Goal: Obtain resource: Download file/media

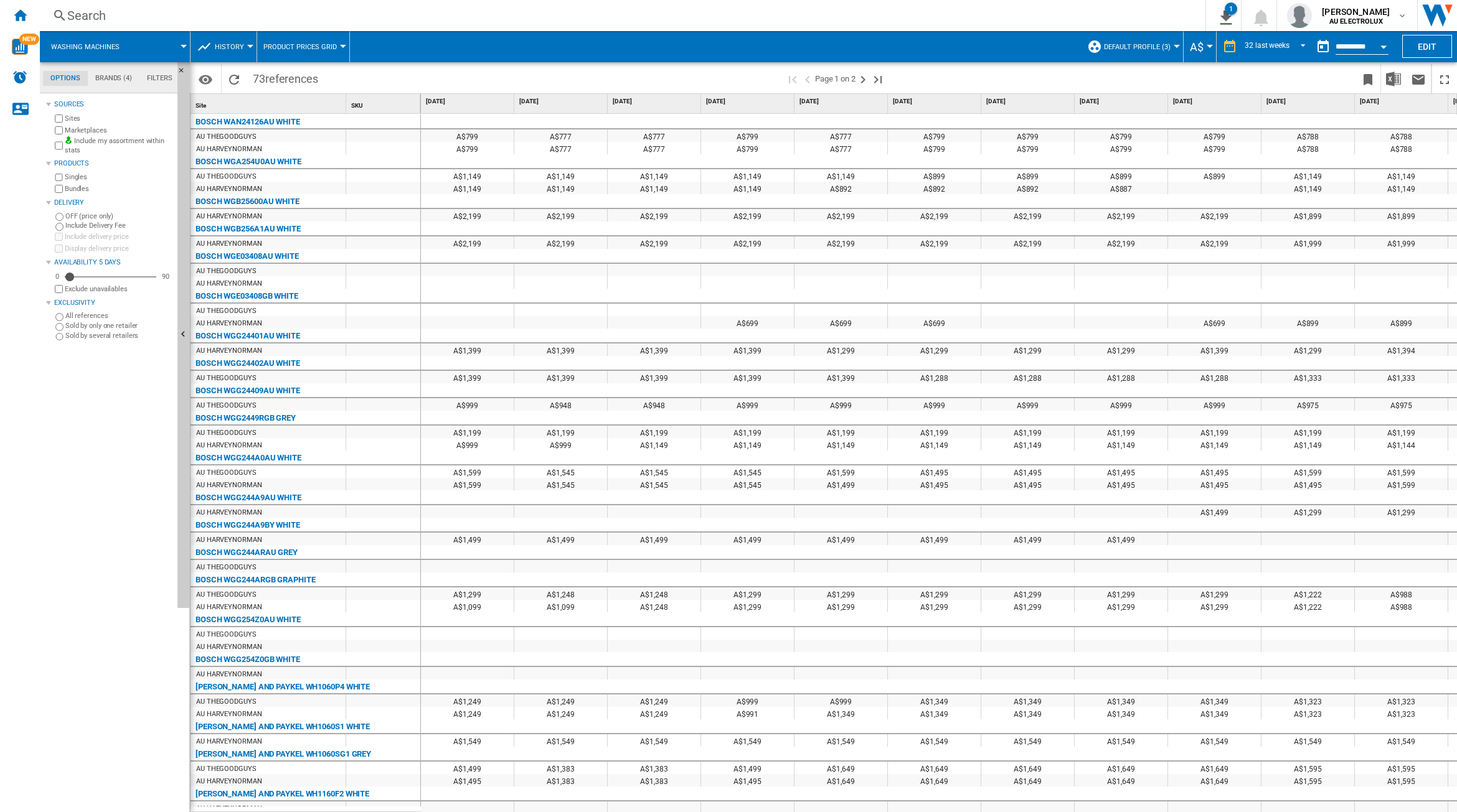
click at [112, 49] on span "Washing machines" at bounding box center [85, 47] width 68 height 8
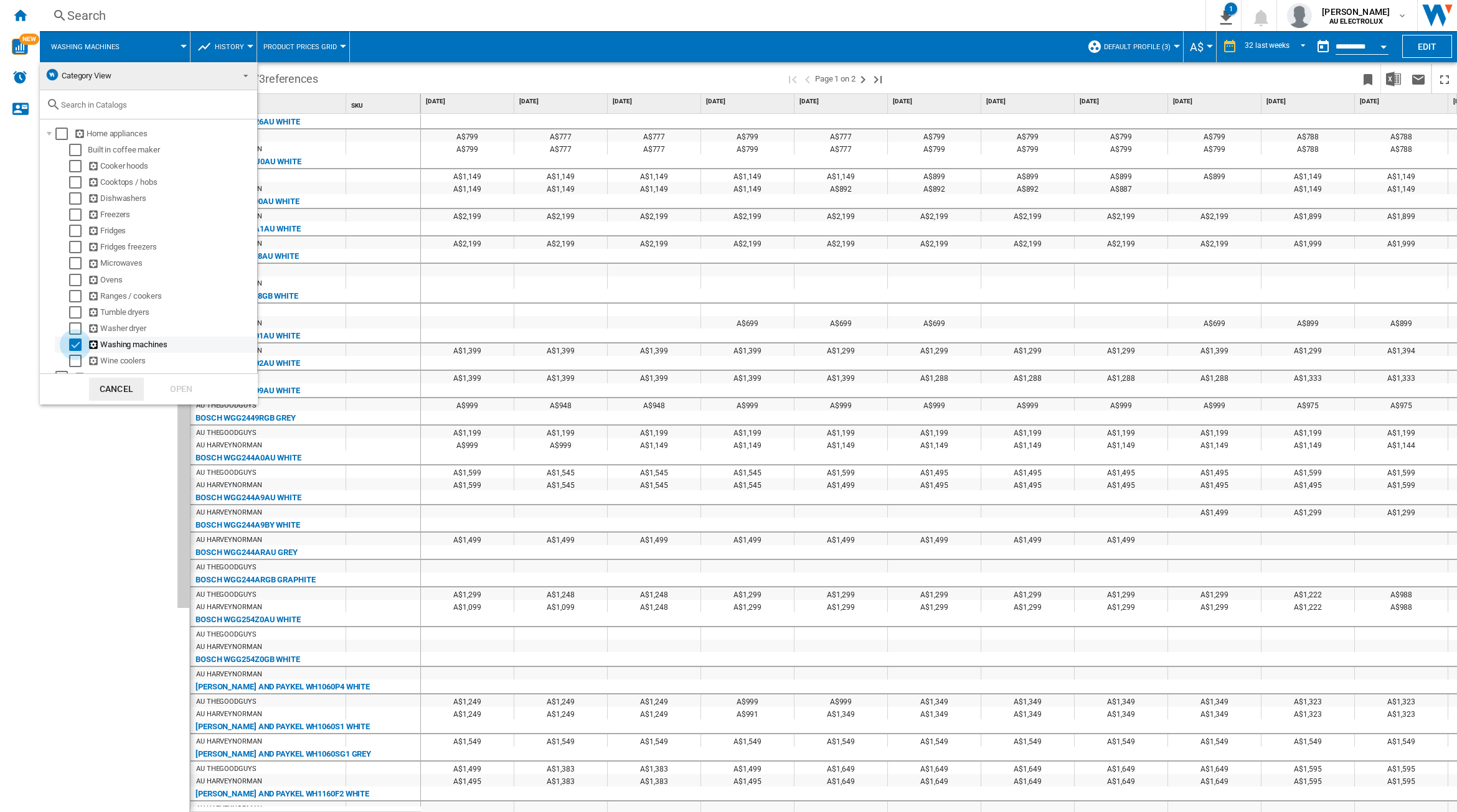
click at [78, 345] on div "Select" at bounding box center [76, 345] width 13 height 13
click at [72, 313] on div "Select" at bounding box center [76, 313] width 13 height 13
click at [166, 387] on div "Open" at bounding box center [181, 389] width 55 height 23
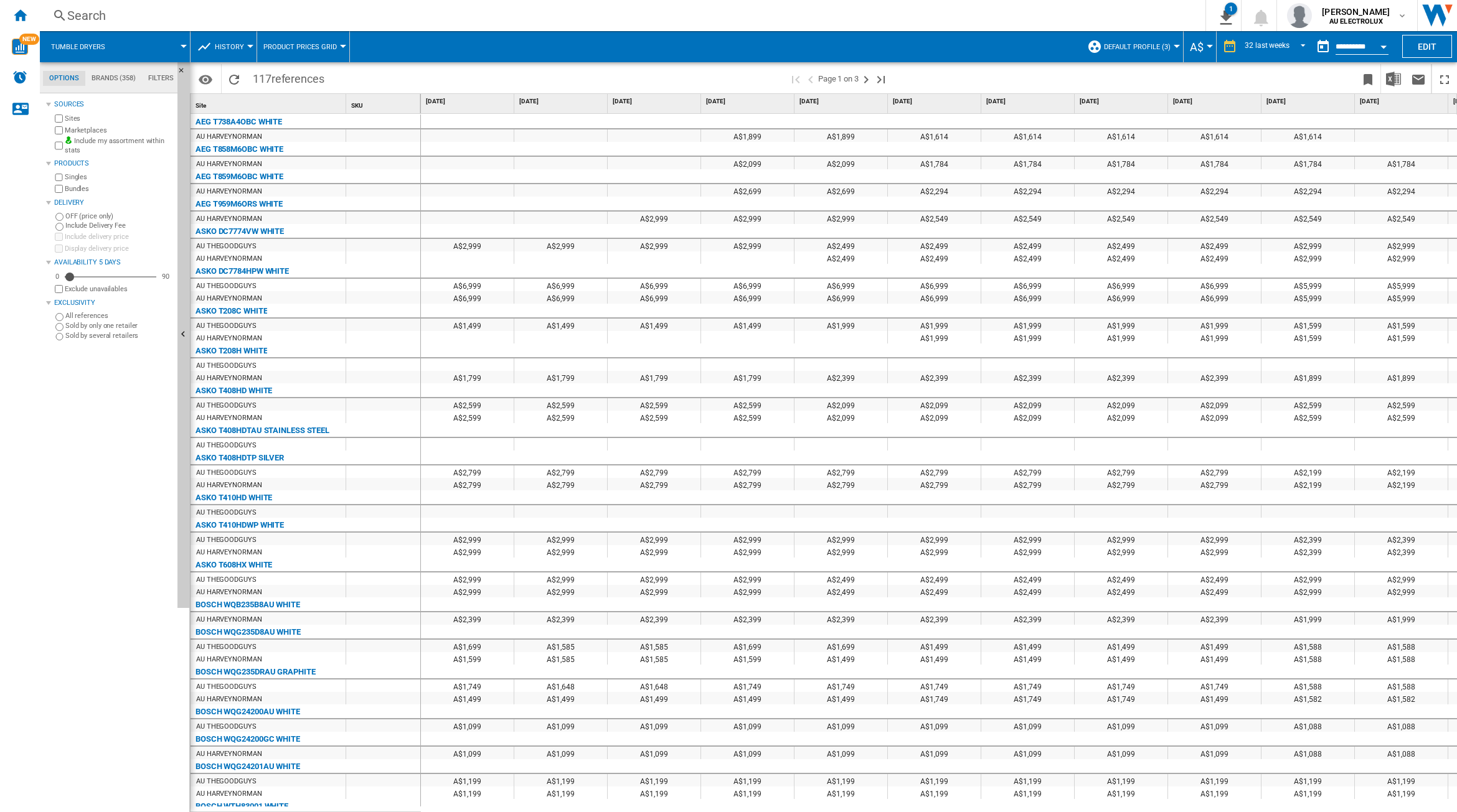
click at [112, 78] on md-tab-item "Brands (358)" at bounding box center [113, 78] width 57 height 15
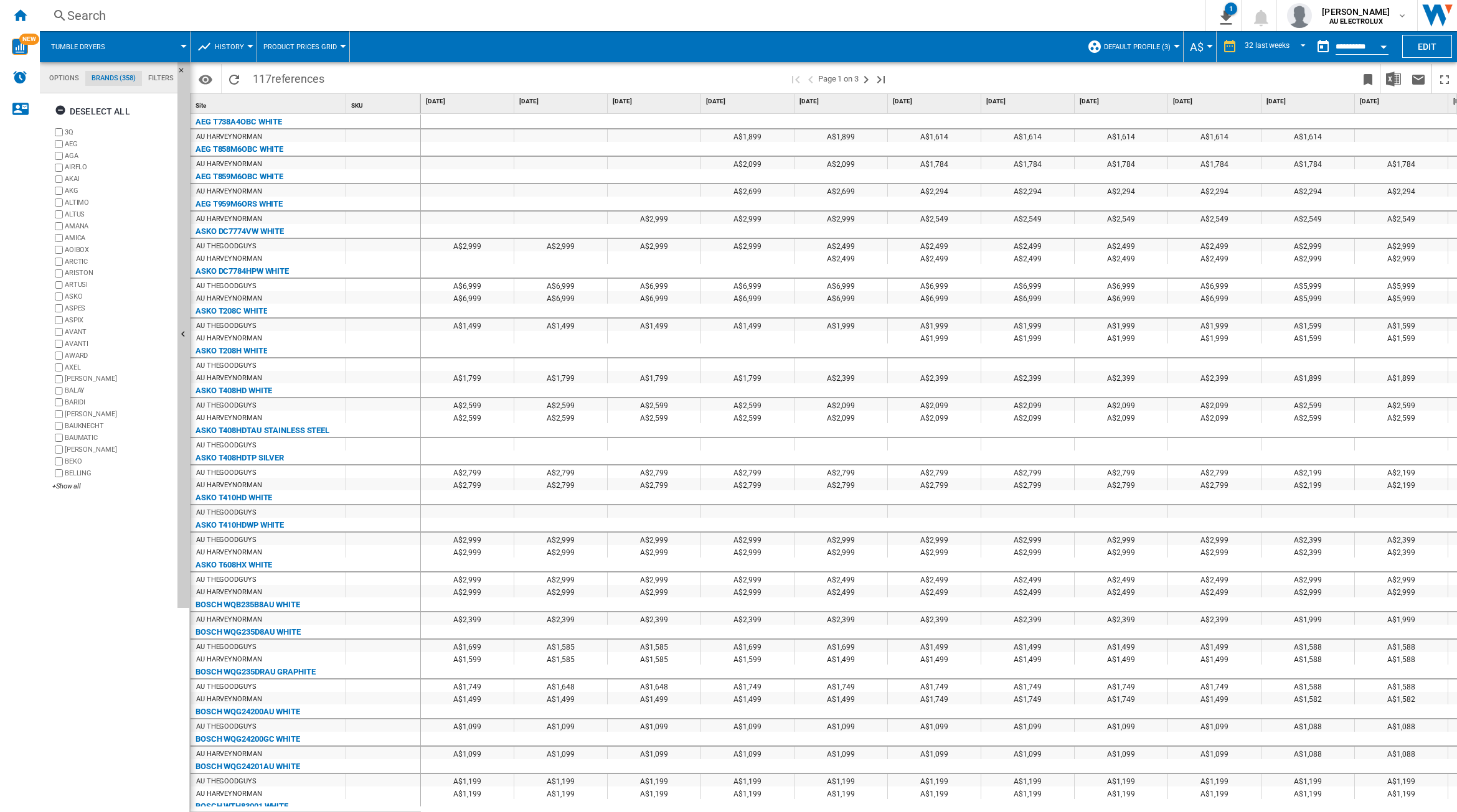
scroll to position [48, 0]
click at [76, 487] on div "+Show all" at bounding box center [112, 486] width 121 height 9
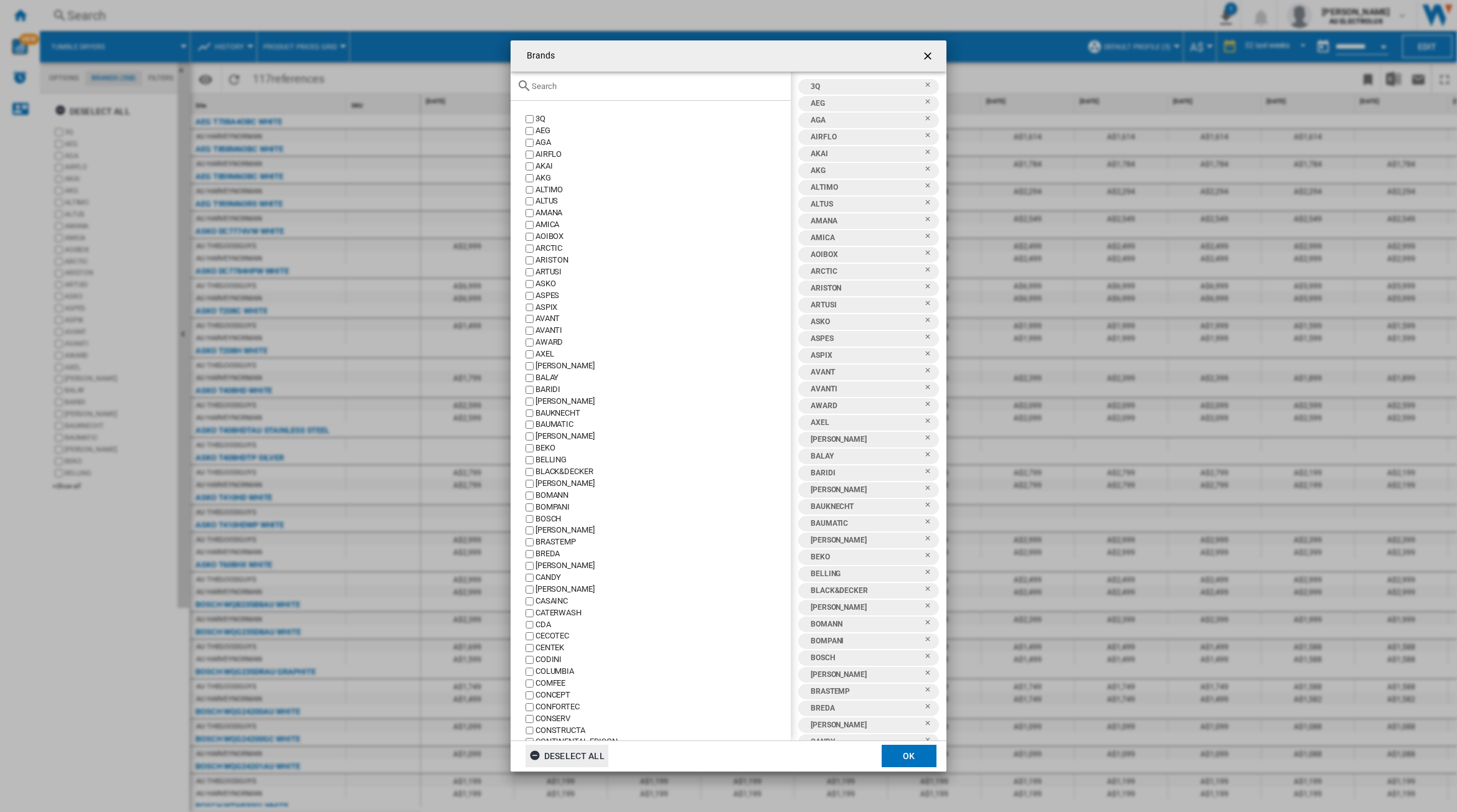
click at [569, 757] on div "Deselect all" at bounding box center [567, 756] width 76 height 22
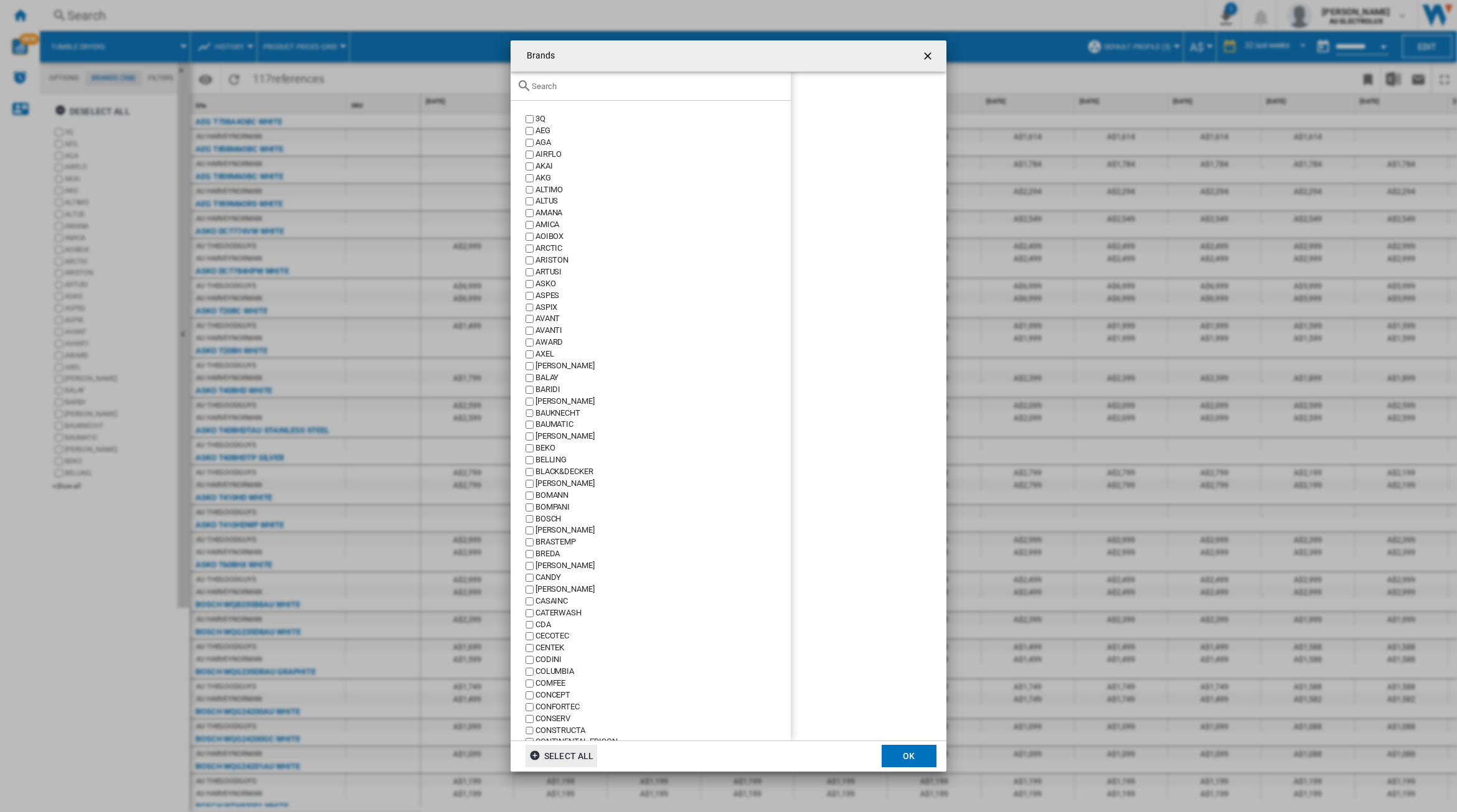
click at [564, 89] on input "Brands 3Q ..." at bounding box center [657, 86] width 253 height 9
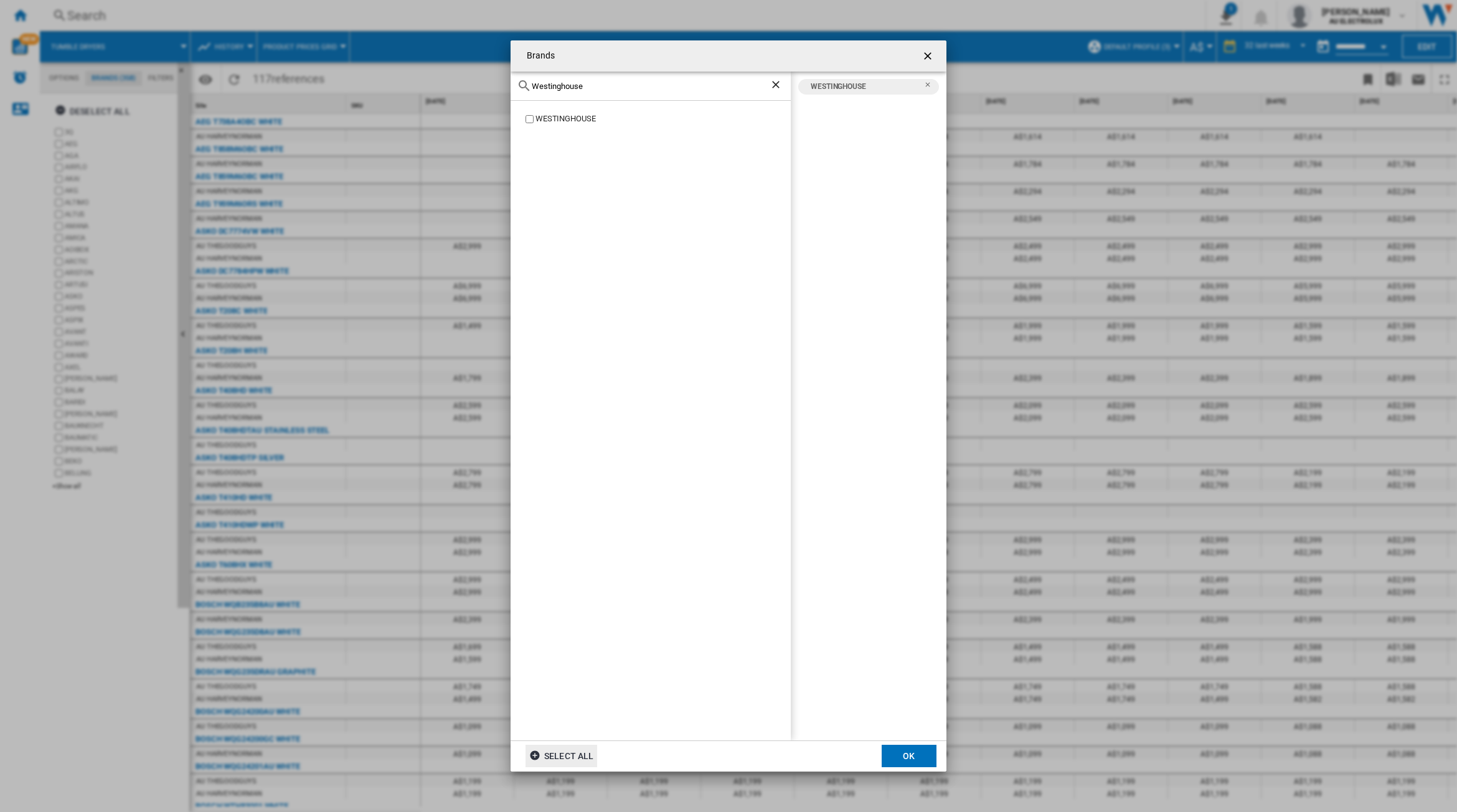
drag, startPoint x: 612, startPoint y: 85, endPoint x: 503, endPoint y: 90, distance: 109.1
click at [503, 90] on div "Brands Westinghouse [GEOGRAPHIC_DATA] [GEOGRAPHIC_DATA] Select all OK" at bounding box center [728, 406] width 1457 height 812
drag, startPoint x: 565, startPoint y: 85, endPoint x: 459, endPoint y: 91, distance: 106.2
click at [459, 91] on div "Brands bosc BOSCH BOSCH [GEOGRAPHIC_DATA] Select all OK" at bounding box center [728, 406] width 1457 height 812
drag, startPoint x: 559, startPoint y: 81, endPoint x: 468, endPoint y: 87, distance: 91.2
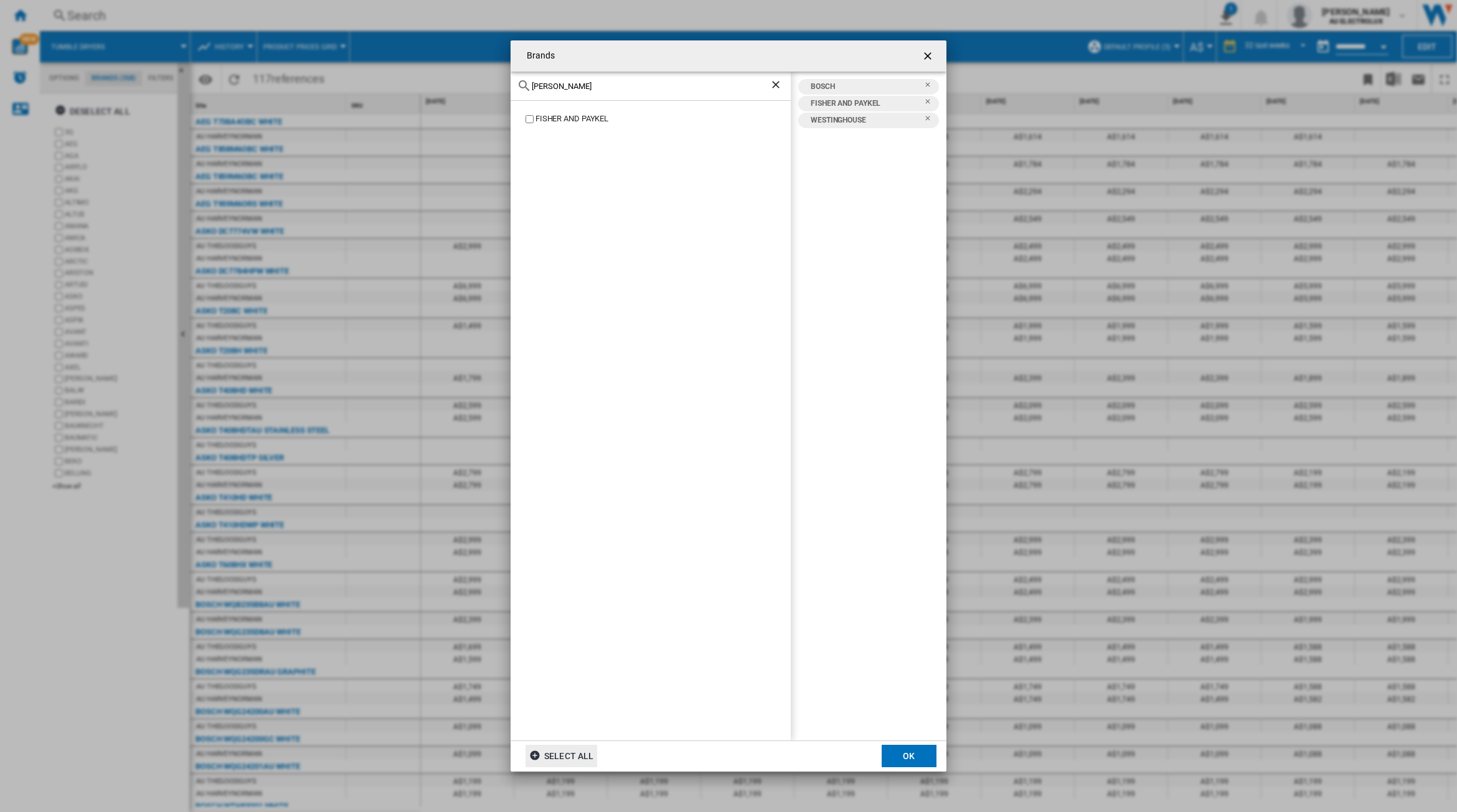
click at [468, 87] on div "Brands [PERSON_NAME] [PERSON_NAME] AND PAYKEL BOSCH [PERSON_NAME] AND PAYKEL [G…" at bounding box center [728, 406] width 1457 height 812
type input "haier"
click at [907, 752] on button "OK" at bounding box center [908, 756] width 55 height 22
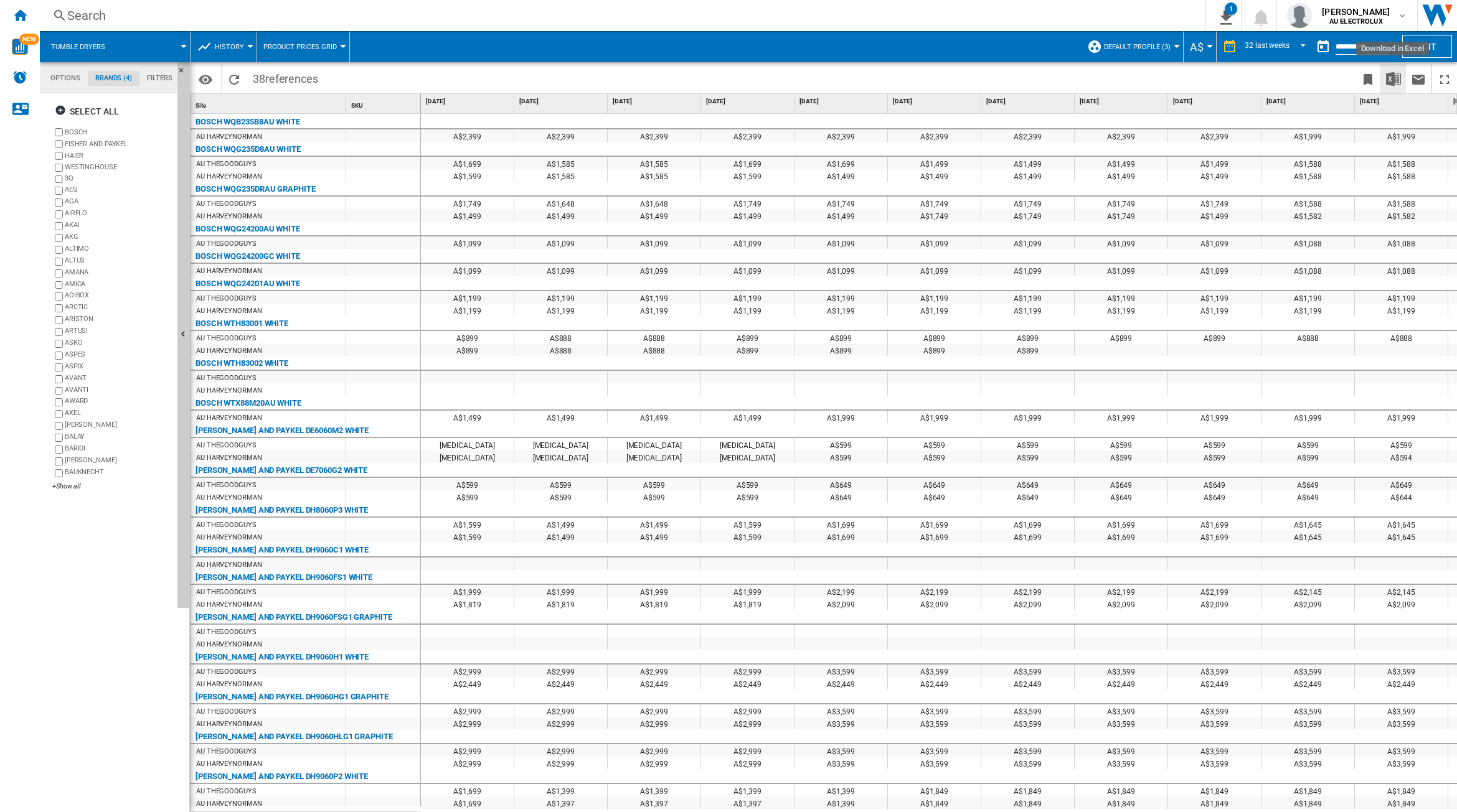
click at [1390, 82] on img "Download in Excel" at bounding box center [1393, 79] width 15 height 15
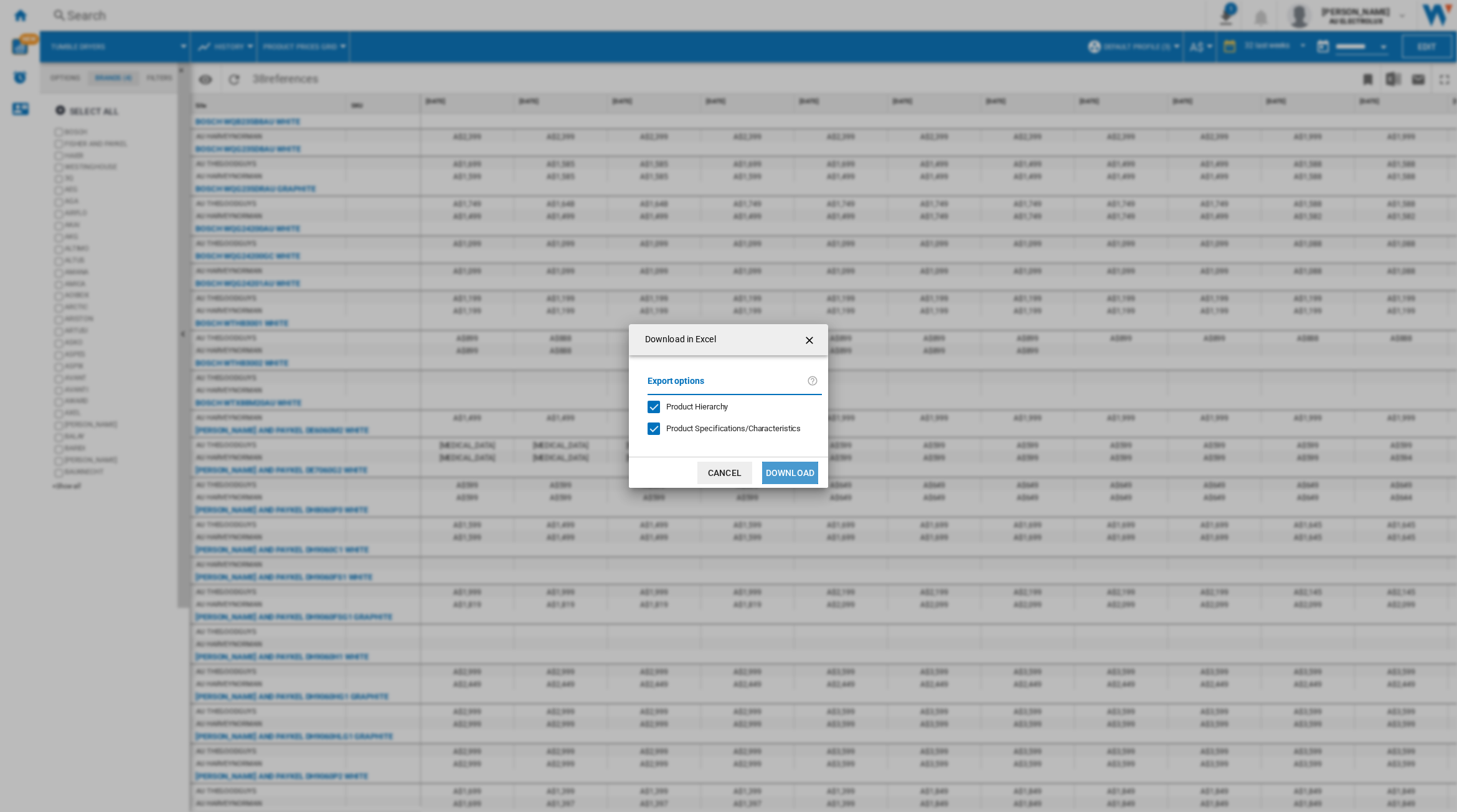
click at [798, 468] on button "Download" at bounding box center [790, 473] width 56 height 22
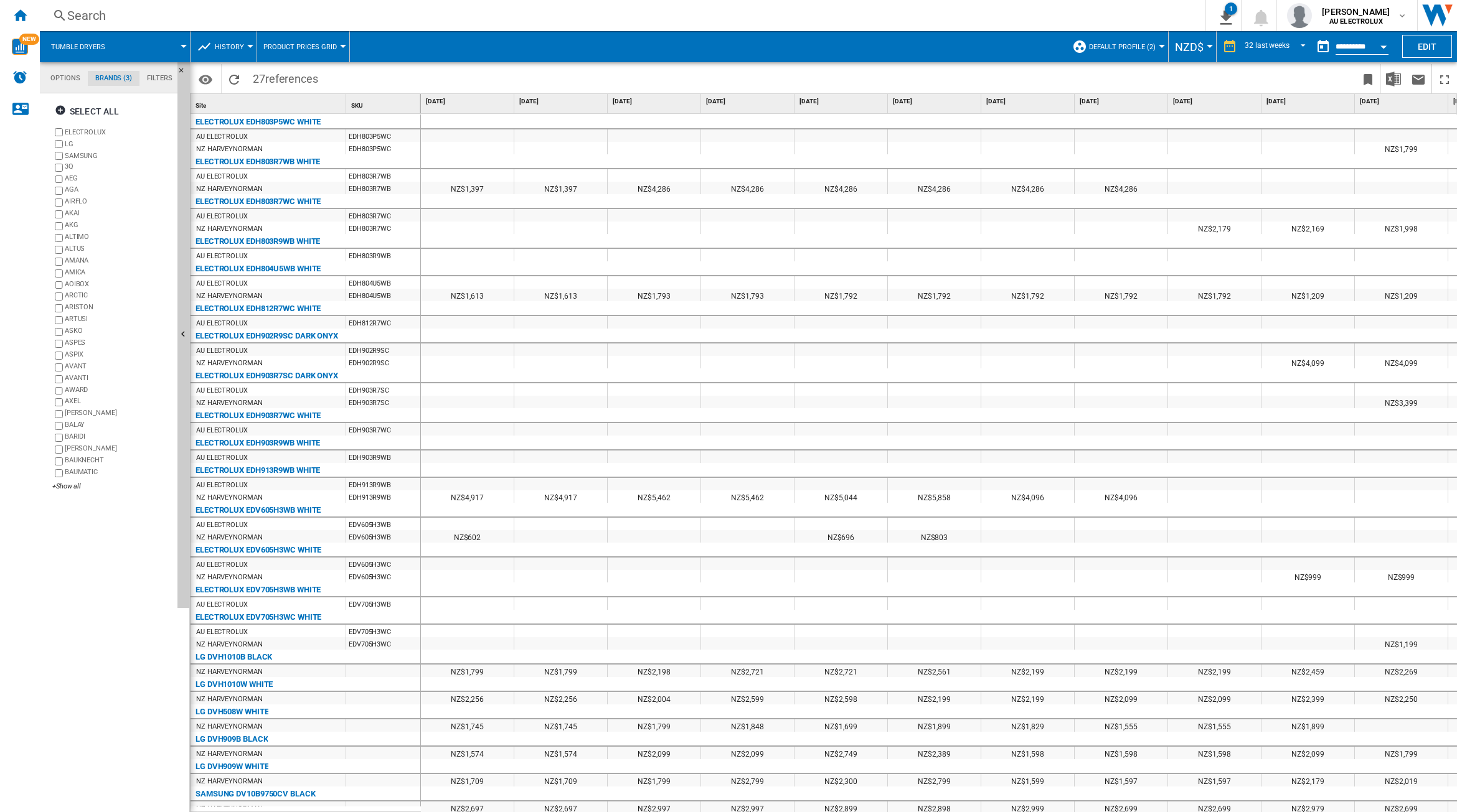
scroll to position [172, 0]
